Goal: Information Seeking & Learning: Learn about a topic

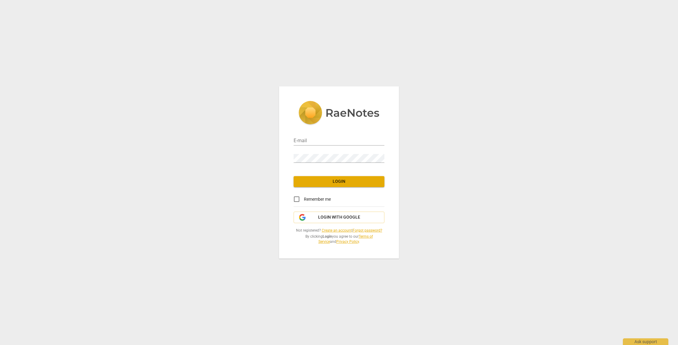
type input "[EMAIL_ADDRESS][DOMAIN_NAME]"
click at [340, 181] on span "Login" at bounding box center [338, 181] width 81 height 6
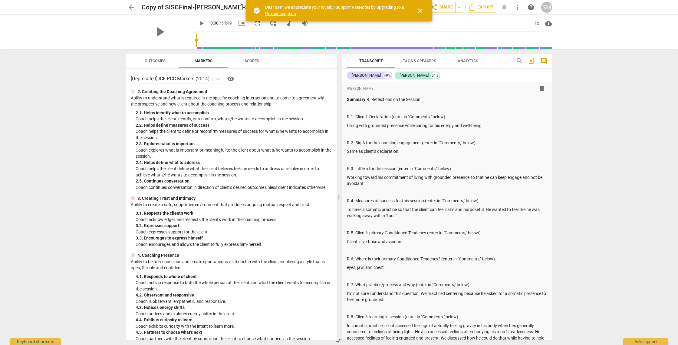
scroll to position [2, 0]
click at [422, 10] on span "close" at bounding box center [420, 10] width 7 height 7
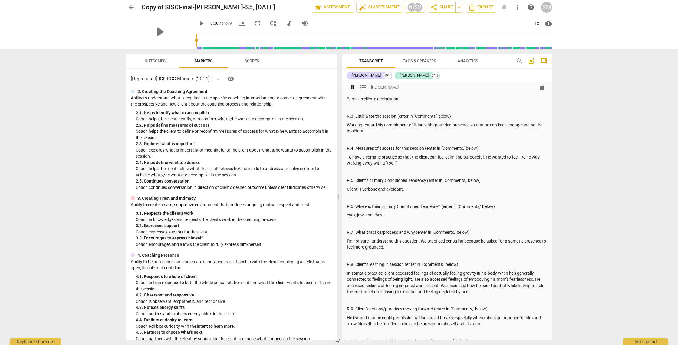
scroll to position [54, 0]
click at [155, 31] on span "play_arrow" at bounding box center [160, 32] width 16 height 16
click at [198, 24] on span "pause" at bounding box center [201, 23] width 7 height 7
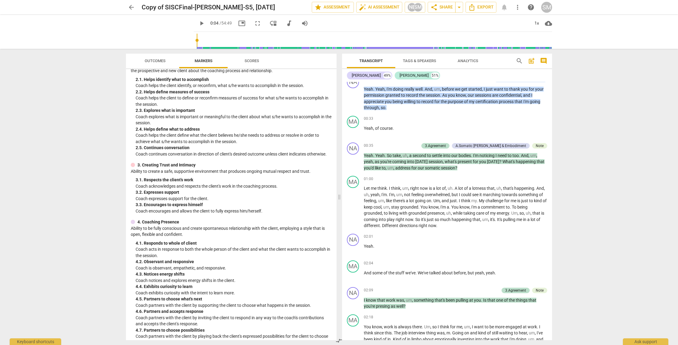
scroll to position [567, 0]
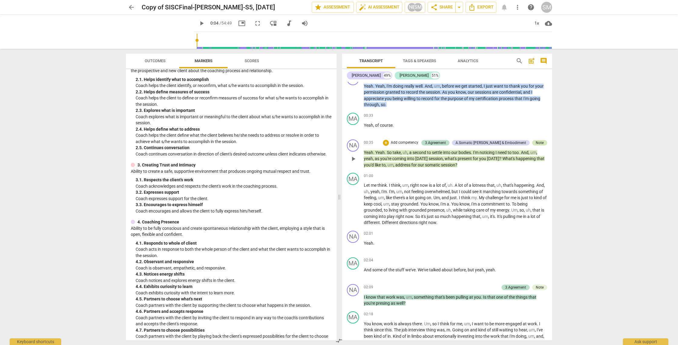
click at [542, 142] on div "Note" at bounding box center [539, 142] width 15 height 5
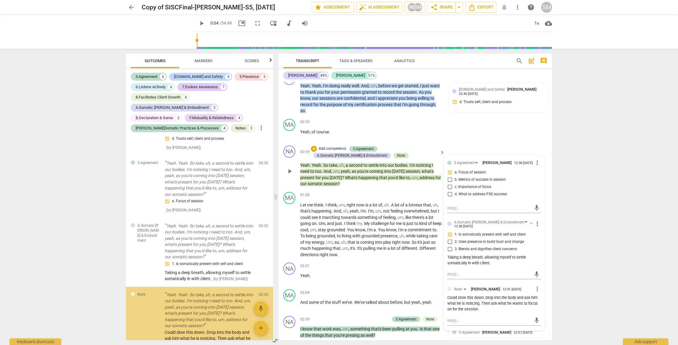
scroll to position [68, 0]
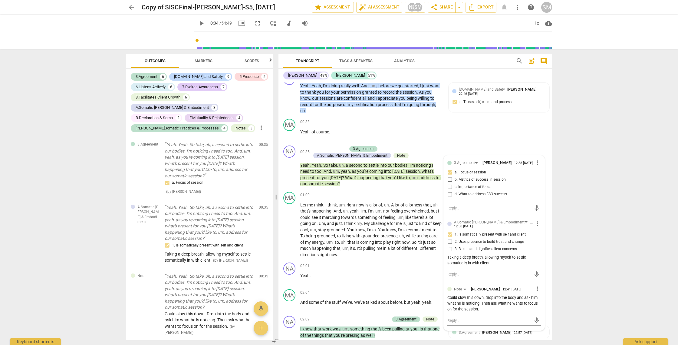
click at [612, 161] on div "arrow_back Copy of SISCFinal-[PERSON_NAME]-S5, [DATE] edit star Assessment auto…" at bounding box center [339, 172] width 678 height 345
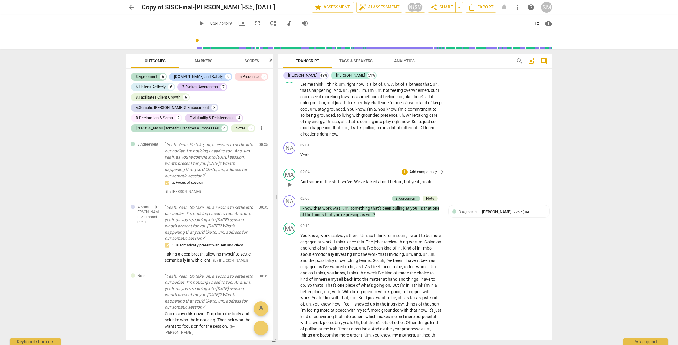
scroll to position [657, 0]
click at [430, 197] on div "Note" at bounding box center [430, 197] width 8 height 5
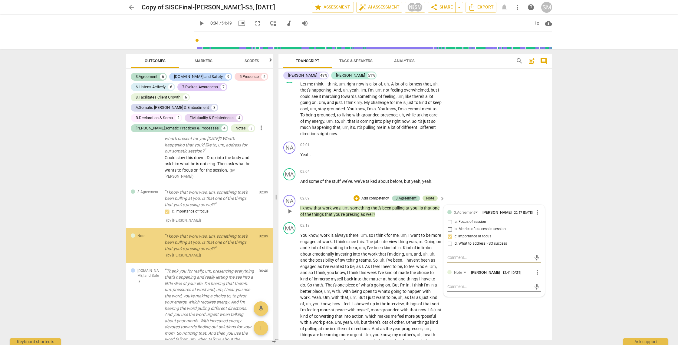
scroll to position [226, 0]
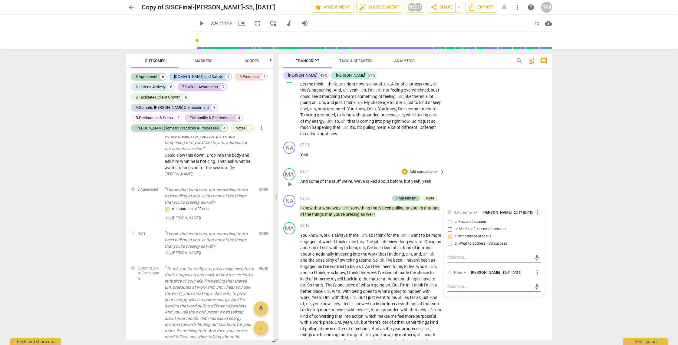
click at [477, 190] on div "MA play_arrow pause 02:04 + Add competency keyboard_arrow_right And some of the…" at bounding box center [416, 179] width 274 height 27
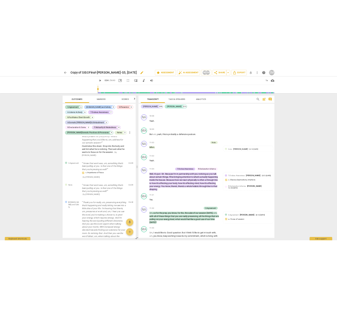
scroll to position [2321, 0]
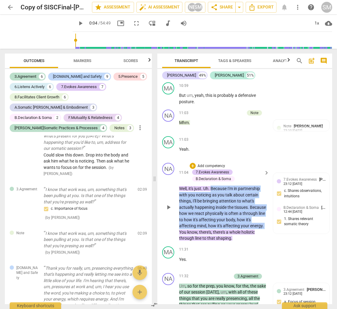
drag, startPoint x: 212, startPoint y: 230, endPoint x: 192, endPoint y: 274, distance: 48.5
click at [193, 242] on p "Well , it's just . Uh . Because I'm in partnership with you noticing as you tal…" at bounding box center [222, 214] width 87 height 56
copy p "Because I'm in partnership with you noticing as you talk about certain things ,…"
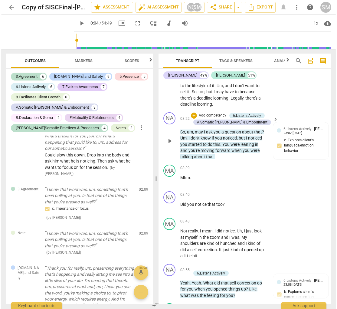
scroll to position [1617, 0]
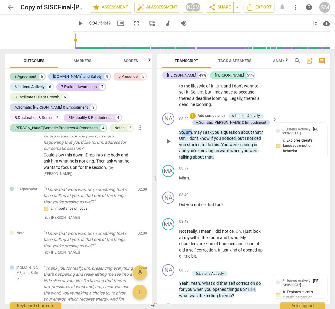
drag, startPoint x: 180, startPoint y: 162, endPoint x: 186, endPoint y: 163, distance: 6.1
click at [192, 160] on p "So , um , may I ask you a question about that ? Um , I don't know if you notice…" at bounding box center [222, 144] width 86 height 31
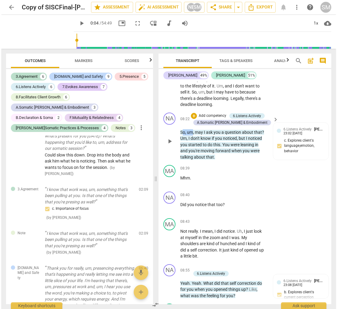
scroll to position [1604, 0]
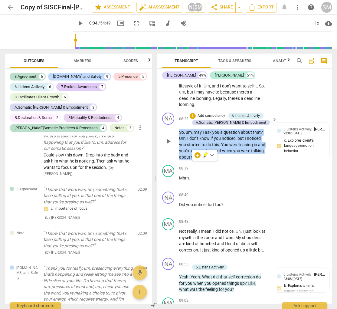
drag, startPoint x: 180, startPoint y: 162, endPoint x: 223, endPoint y: 187, distance: 49.3
click at [223, 160] on p "So , um , may I ask you a question about that ? Um , I don't know if you notice…" at bounding box center [222, 144] width 87 height 31
copy p "So , um , may I ask you a question about that ? Um , I don't know if you notice…"
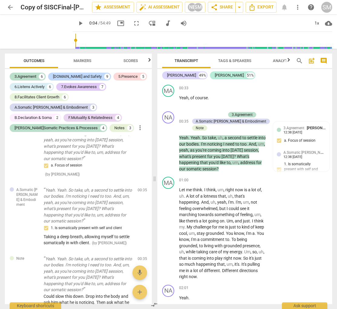
scroll to position [632, 0]
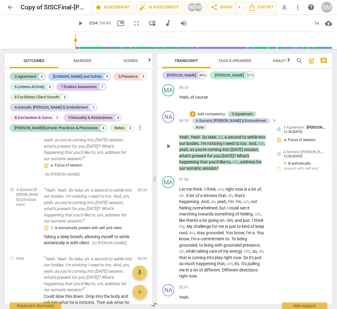
click at [249, 158] on span "What's" at bounding box center [243, 155] width 12 height 5
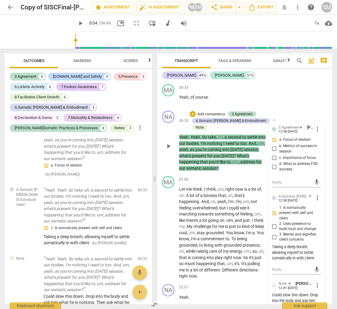
click at [249, 158] on span "What's" at bounding box center [243, 155] width 12 height 5
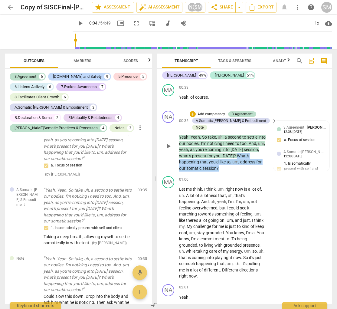
drag, startPoint x: 252, startPoint y: 167, endPoint x: 245, endPoint y: 173, distance: 9.2
click at [258, 171] on p "Yeah . Yeah . So take , uh , a second to settle into our bodies . I'm noticing …" at bounding box center [222, 152] width 87 height 37
click at [181, 140] on span "Yeah" at bounding box center [183, 137] width 9 height 5
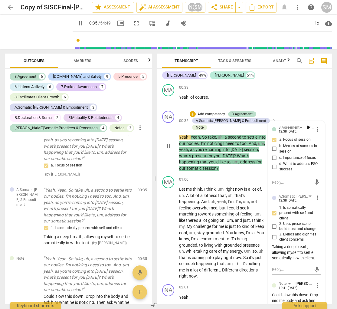
click at [181, 140] on span "Yeah" at bounding box center [183, 137] width 9 height 5
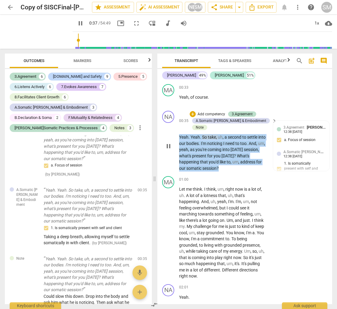
drag, startPoint x: 180, startPoint y: 149, endPoint x: 227, endPoint y: 180, distance: 56.1
click at [226, 171] on p "Yeah . Yeah . So take , uh , a second to settle into our bodies . I'm noticing …" at bounding box center [222, 152] width 87 height 37
copy p "Yeah . Yeah . So take , uh , a second to settle into our bodies . I'm noticing …"
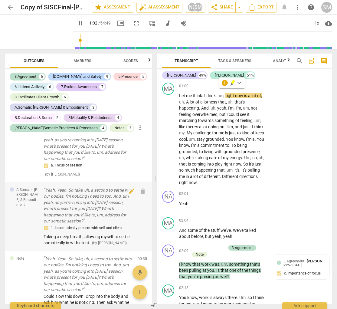
scroll to position [730, 0]
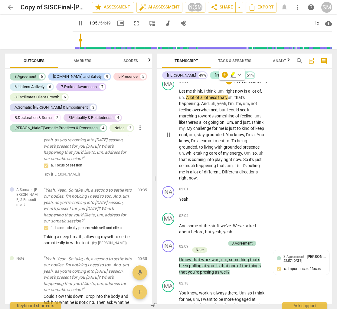
click at [170, 138] on span "pause" at bounding box center [168, 134] width 7 height 7
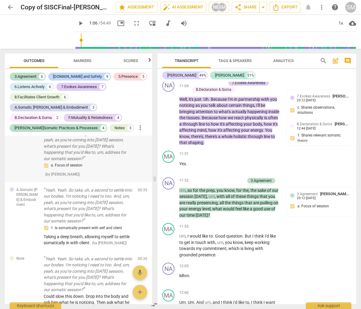
scroll to position [2250, 0]
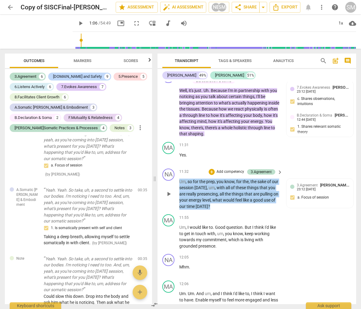
drag, startPoint x: 180, startPoint y: 174, endPoint x: 231, endPoint y: 203, distance: 59.2
click at [233, 203] on div "NA play_arrow pause 11:32 + Add competency 3.Agreement keyboard_arrow_right Um …" at bounding box center [256, 189] width 199 height 46
copy p "Um , so for the prep , you know , for the , the sake of our session [DATE] , um…"
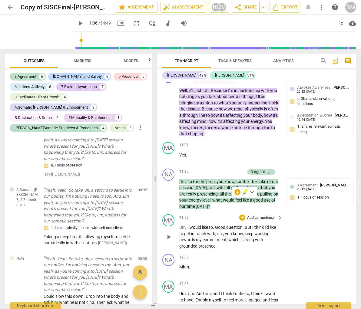
click at [249, 237] on p "Um , I would like to . Good question . But I think I'd like to get in touch wit…" at bounding box center [229, 236] width 100 height 25
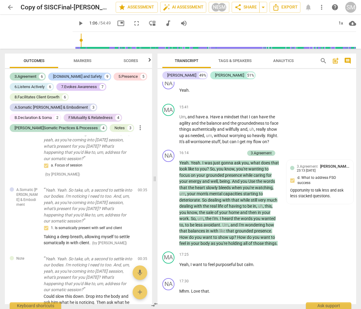
scroll to position [2986, 0]
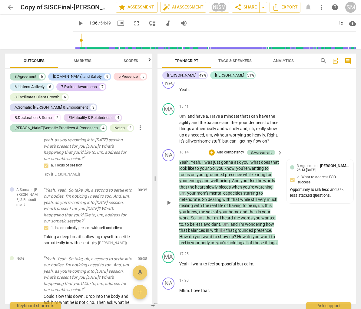
click at [221, 220] on span "I" at bounding box center [221, 218] width 2 height 5
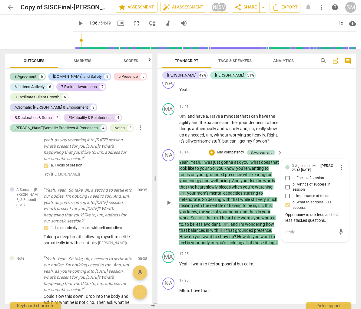
click at [220, 220] on span "I" at bounding box center [221, 218] width 2 height 5
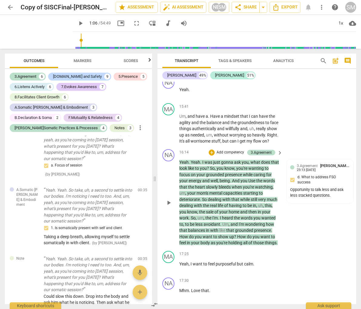
drag, startPoint x: 179, startPoint y: 167, endPoint x: 189, endPoint y: 170, distance: 10.5
click at [193, 170] on div "NA play_arrow pause 16:14 + Add competency 3.Agreement keyboard_arrow_right Yea…" at bounding box center [256, 198] width 199 height 102
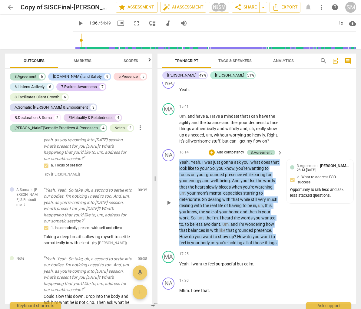
drag, startPoint x: 180, startPoint y: 167, endPoint x: 203, endPoint y: 255, distance: 90.6
click at [203, 246] on p "Yeah . Yeah . I was just gonna ask you , what does that look like to you ? So ,…" at bounding box center [229, 202] width 100 height 87
copy p "Yeah . Yeah . I was just gonna ask you , what does that look like to you ? So ,…"
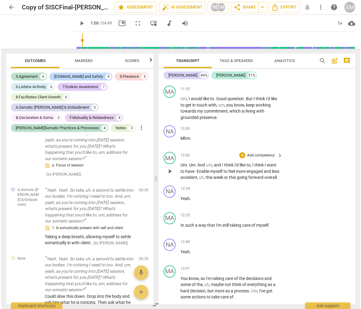
scroll to position [2390, 0]
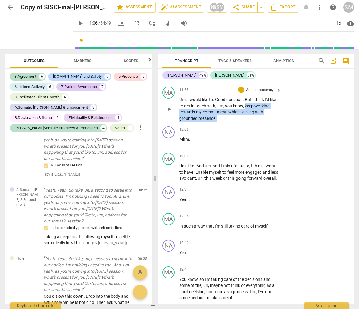
drag, startPoint x: 245, startPoint y: 112, endPoint x: 254, endPoint y: 123, distance: 13.8
click at [256, 121] on p "Um , I would like to . Good question . But I think I'd like to get in touch wit…" at bounding box center [228, 109] width 99 height 25
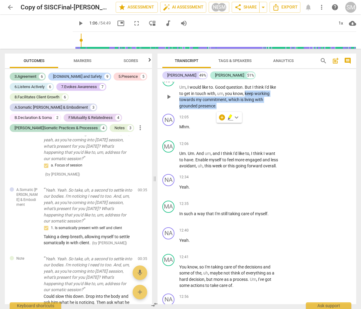
scroll to position [2364, 0]
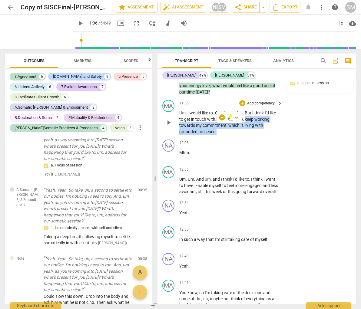
copy p "keep working towards my commitment , which is living with grounded presence ."
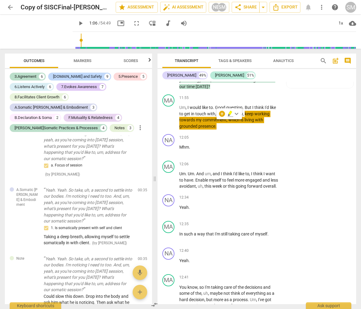
scroll to position [2370, 0]
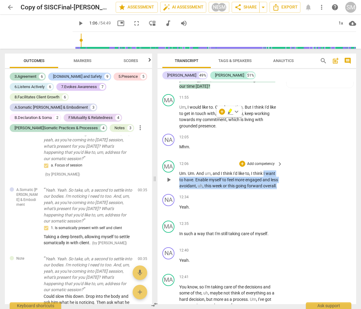
drag, startPoint x: 265, startPoint y: 166, endPoint x: 272, endPoint y: 185, distance: 20.9
click at [272, 185] on p "Um . Um . And um , and I think I'd like to , I think I want to have . Enable my…" at bounding box center [229, 179] width 100 height 19
copy p "I want to have . Enable myself to feel more engaged and less avoidant , uh , th…"
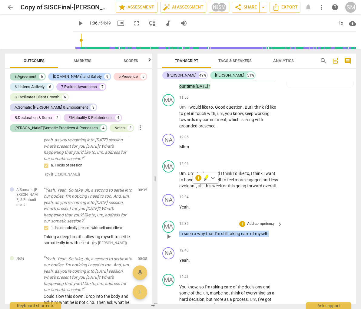
drag, startPoint x: 183, startPoint y: 232, endPoint x: 275, endPoint y: 234, distance: 92.0
click at [276, 234] on p "In such a way that I'm still taking care of myself ." at bounding box center [229, 234] width 100 height 6
copy p "In such a way that I'm still taking care of myself ."
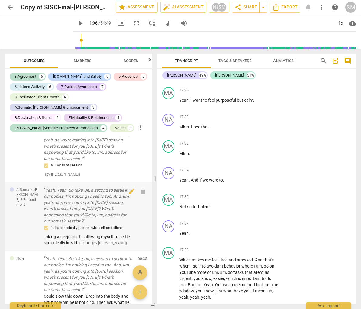
scroll to position [3152, 0]
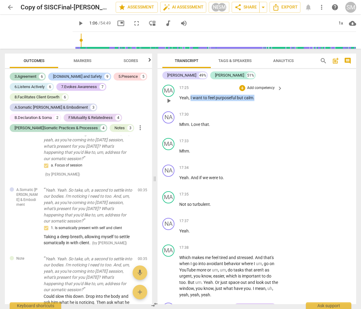
drag, startPoint x: 190, startPoint y: 109, endPoint x: 256, endPoint y: 110, distance: 65.4
click at [256, 101] on p "Yeah , I want to feel purposeful but calm ." at bounding box center [229, 98] width 100 height 6
copy p "I want to feel purposeful but calm ."
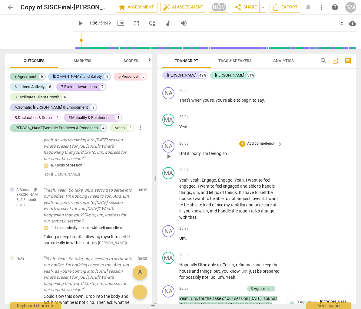
scroll to position [3680, 0]
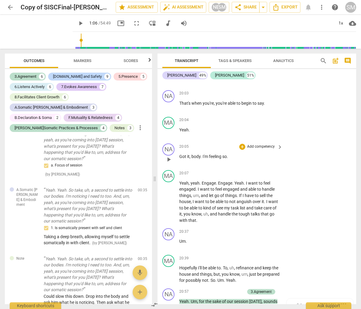
click at [167, 163] on span "play_arrow" at bounding box center [168, 159] width 7 height 7
click at [169, 163] on span "pause" at bounding box center [168, 159] width 7 height 7
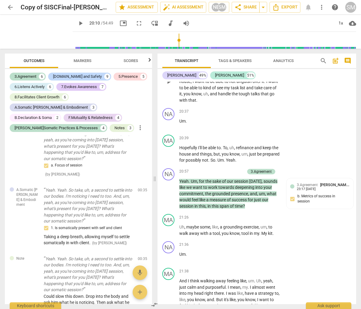
scroll to position [3808, 0]
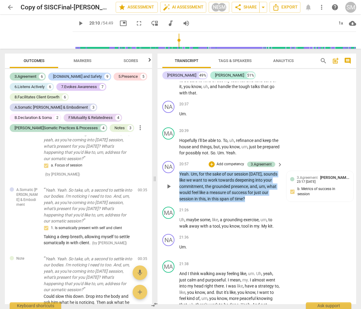
drag, startPoint x: 249, startPoint y: 205, endPoint x: 179, endPoint y: 180, distance: 74.7
click at [179, 181] on div "NA play_arrow pause 20:57 + Add competency 3.Agreement keyboard_arrow_right Yea…" at bounding box center [256, 182] width 199 height 46
copy p "Yeah . Um , for the sake of our session [DATE] , sounds like we want to work to…"
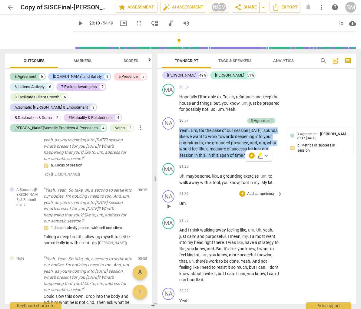
scroll to position [3851, 0]
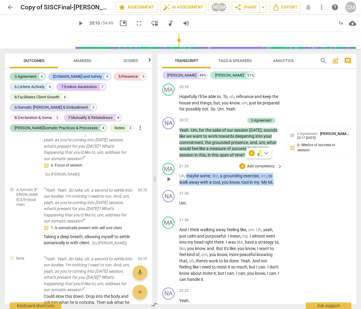
drag, startPoint x: 186, startPoint y: 182, endPoint x: 276, endPoint y: 190, distance: 90.6
click at [276, 185] on p "Uh , maybe some , like , a grounding exercise , um , to walk away with a tool ,…" at bounding box center [229, 179] width 100 height 12
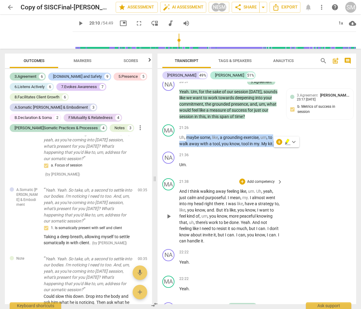
scroll to position [3892, 0]
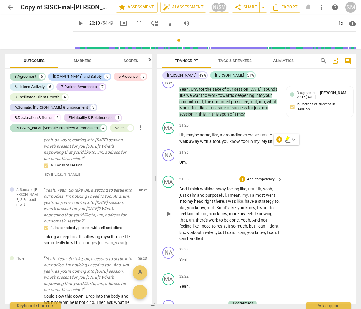
click at [178, 194] on div "play_arrow pause" at bounding box center [171, 214] width 15 height 52
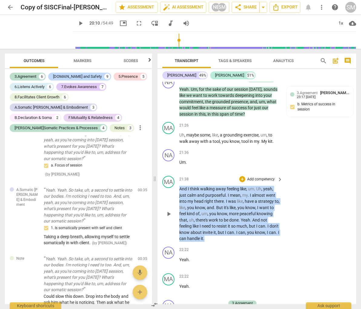
drag, startPoint x: 180, startPoint y: 195, endPoint x: 283, endPoint y: 247, distance: 115.1
click at [283, 244] on div "MA play_arrow pause 21:38 + Add competency keyboard_arrow_right And I think wal…" at bounding box center [256, 208] width 199 height 71
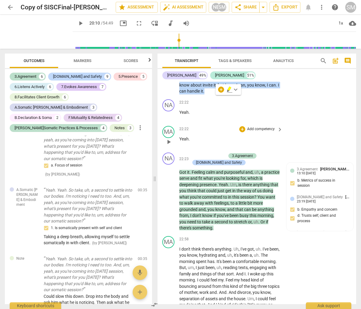
scroll to position [4047, 0]
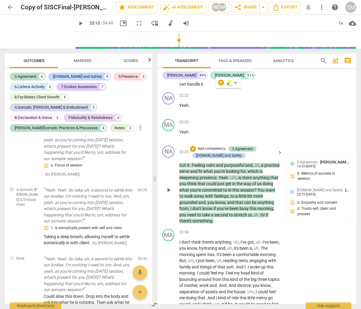
click at [180, 168] on span "Got" at bounding box center [183, 165] width 8 height 5
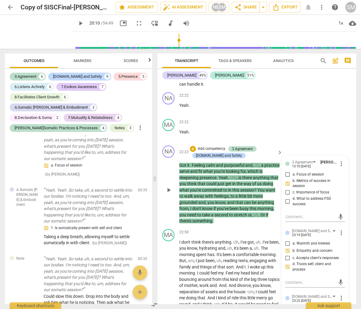
drag, startPoint x: 180, startPoint y: 171, endPoint x: 175, endPoint y: 171, distance: 5.1
click at [180, 168] on span "Got" at bounding box center [183, 165] width 8 height 5
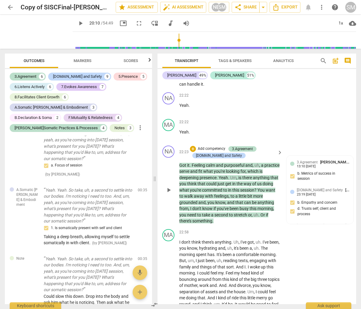
drag, startPoint x: 178, startPoint y: 170, endPoint x: 220, endPoint y: 227, distance: 70.7
click at [220, 227] on div "NA play_arrow pause 22:23 + Add competency 3.Agreement [DOMAIN_NAME] and Safety…" at bounding box center [256, 185] width 199 height 84
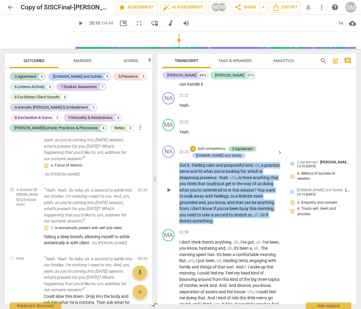
drag, startPoint x: 219, startPoint y: 228, endPoint x: 175, endPoint y: 172, distance: 71.5
click at [175, 172] on div "NA play_arrow pause 22:23 + Add competency 3.Agreement [DOMAIN_NAME] and Safety…" at bounding box center [256, 185] width 199 height 84
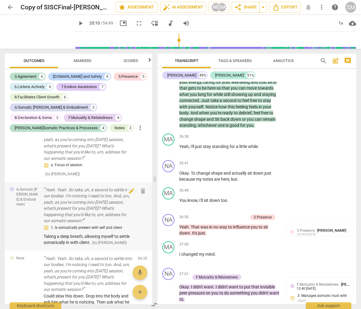
scroll to position [5531, 0]
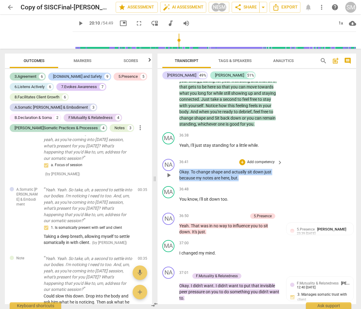
drag, startPoint x: 229, startPoint y: 196, endPoint x: 178, endPoint y: 190, distance: 51.6
click at [178, 184] on div "NA play_arrow pause 36:41 + Add competency keyboard_arrow_right Okay . To chang…" at bounding box center [256, 170] width 199 height 27
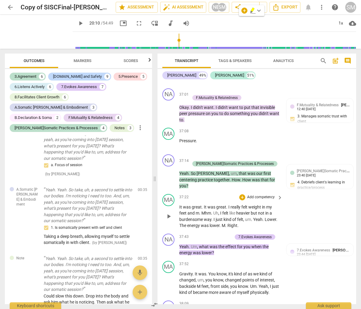
scroll to position [5711, 0]
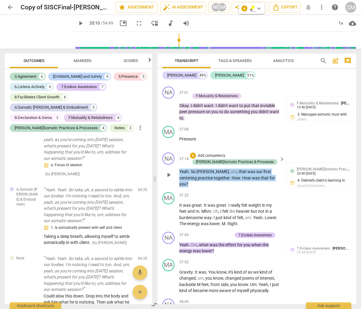
drag, startPoint x: 179, startPoint y: 189, endPoint x: 267, endPoint y: 199, distance: 88.9
click at [268, 187] on p "Yeah . So [PERSON_NAME] , um , that was our first centering practice together .…" at bounding box center [229, 178] width 100 height 19
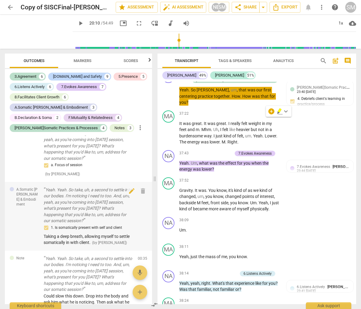
type input "1211"
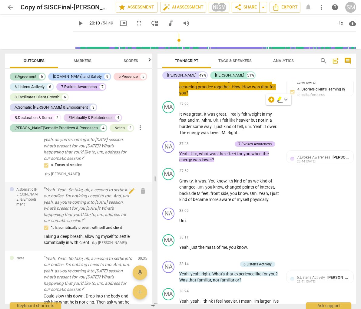
scroll to position [5803, 0]
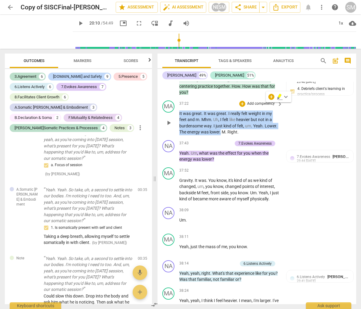
drag, startPoint x: 179, startPoint y: 124, endPoint x: 221, endPoint y: 142, distance: 45.4
click at [221, 135] on p "It was great . It was great . I really felt weight in my feet and m . Mhm . Uh …" at bounding box center [229, 122] width 100 height 25
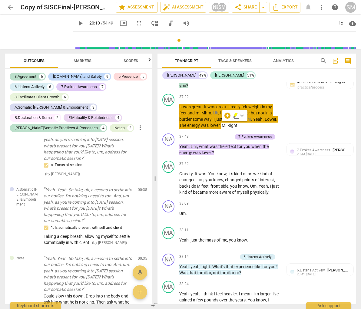
scroll to position [5833, 0]
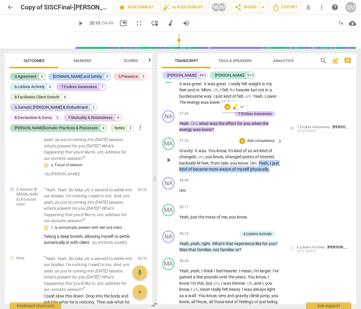
drag, startPoint x: 260, startPoint y: 174, endPoint x: 262, endPoint y: 185, distance: 11.3
click at [262, 173] on p "Gravity . It was . You know , it's kind of as we kind of changed , um , you kno…" at bounding box center [229, 160] width 100 height 25
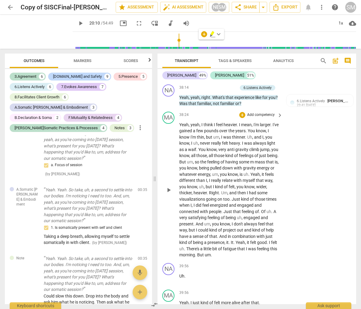
scroll to position [5980, 0]
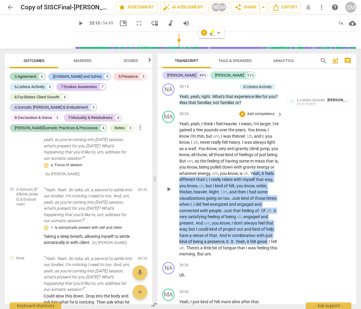
drag, startPoint x: 188, startPoint y: 199, endPoint x: 281, endPoint y: 262, distance: 112.4
click at [281, 257] on div "Yeah , yeah , I think I feel heavier . I mean , I'm larger . I've gained a few …" at bounding box center [231, 189] width 104 height 137
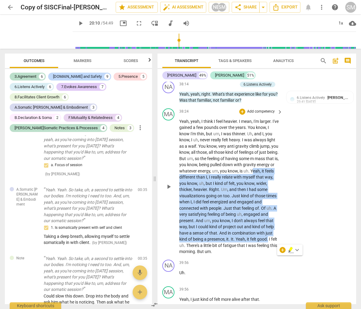
scroll to position [5982, 0]
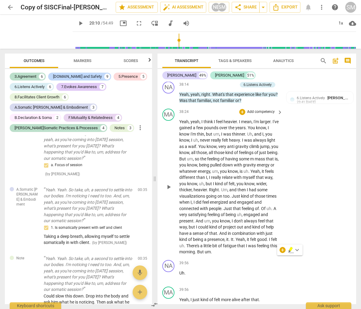
click at [246, 258] on div "MA play_arrow pause 38:24 + Add competency keyboard_arrow_right Yeah , yeah , I…" at bounding box center [256, 181] width 199 height 151
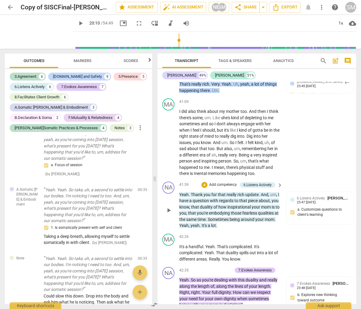
scroll to position [6419, 0]
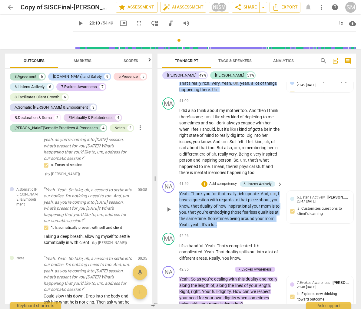
drag, startPoint x: 179, startPoint y: 211, endPoint x: 253, endPoint y: 242, distance: 80.3
click at [253, 228] on p "Yeah . Thank you for that really rich update . And , um , I have a question wit…" at bounding box center [229, 209] width 100 height 37
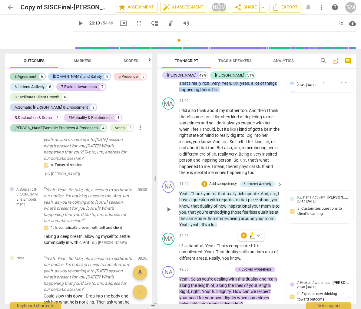
click at [229, 228] on p "Yeah . Thank you for that really rich update . And , um , I have a question wit…" at bounding box center [229, 209] width 100 height 37
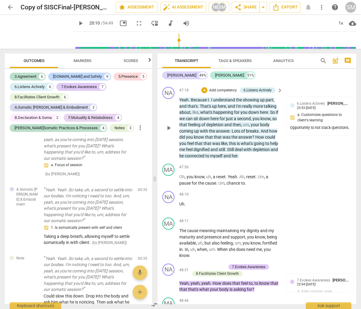
scroll to position [7248, 0]
